Goal: Book appointment/travel/reservation

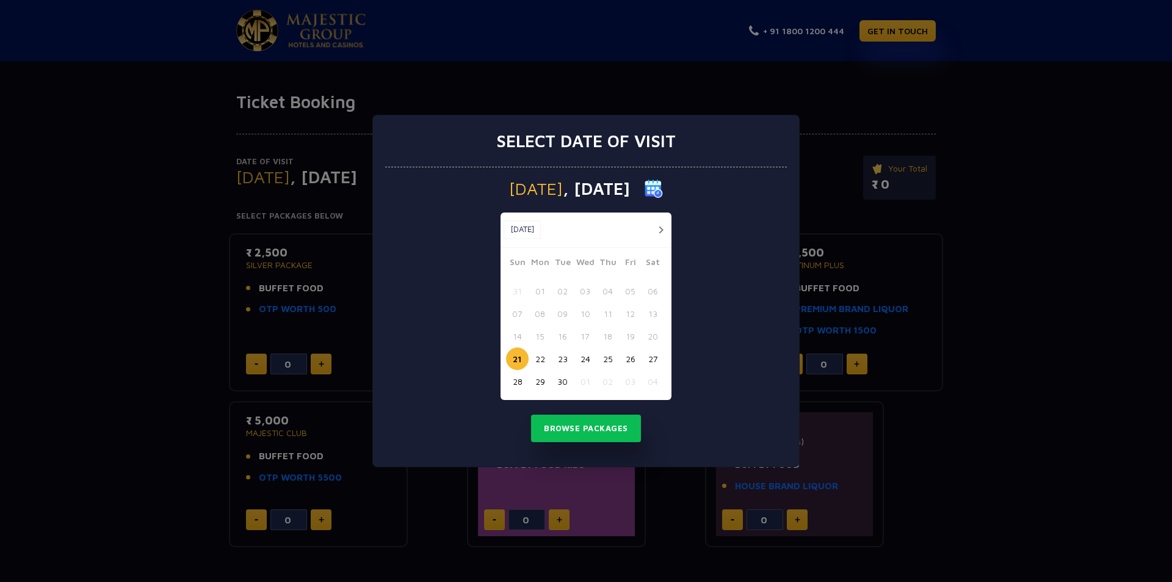
click at [585, 357] on button "24" at bounding box center [585, 358] width 23 height 23
click at [605, 432] on button "Browse Packages" at bounding box center [586, 428] width 110 height 28
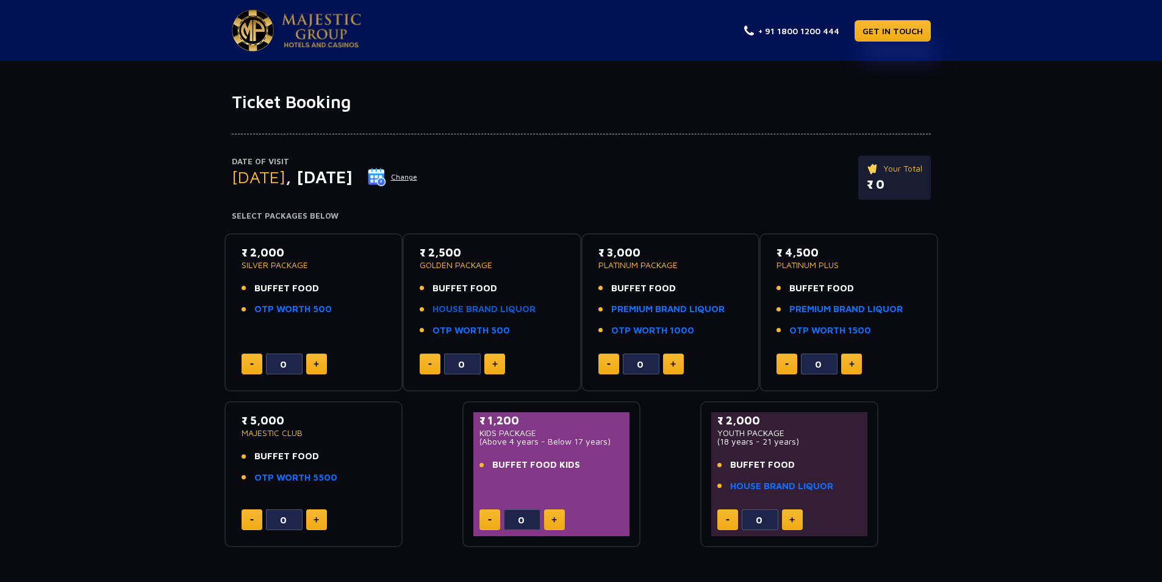
click at [455, 305] on link "HOUSE BRAND LIQUOR" at bounding box center [484, 309] width 103 height 14
click at [491, 358] on button at bounding box center [495, 363] width 21 height 21
click at [423, 362] on button at bounding box center [430, 363] width 21 height 21
type input "0"
click at [682, 361] on button at bounding box center [673, 363] width 21 height 21
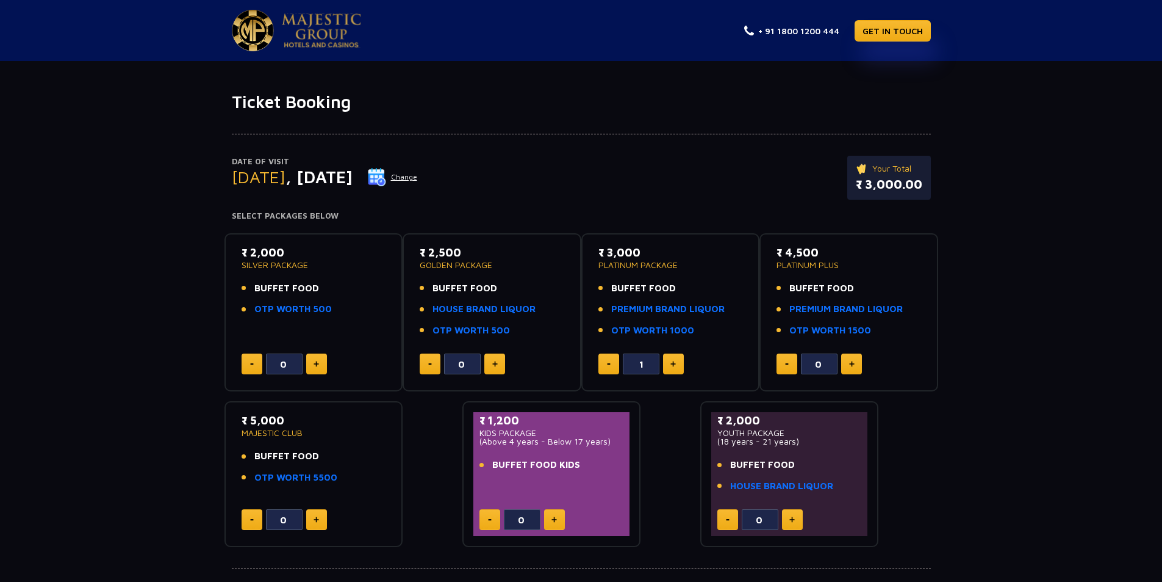
click at [677, 361] on button at bounding box center [673, 363] width 21 height 21
click at [677, 360] on button at bounding box center [673, 363] width 21 height 21
type input "3"
